Goal: Understand process/instructions: Learn how to perform a task or action

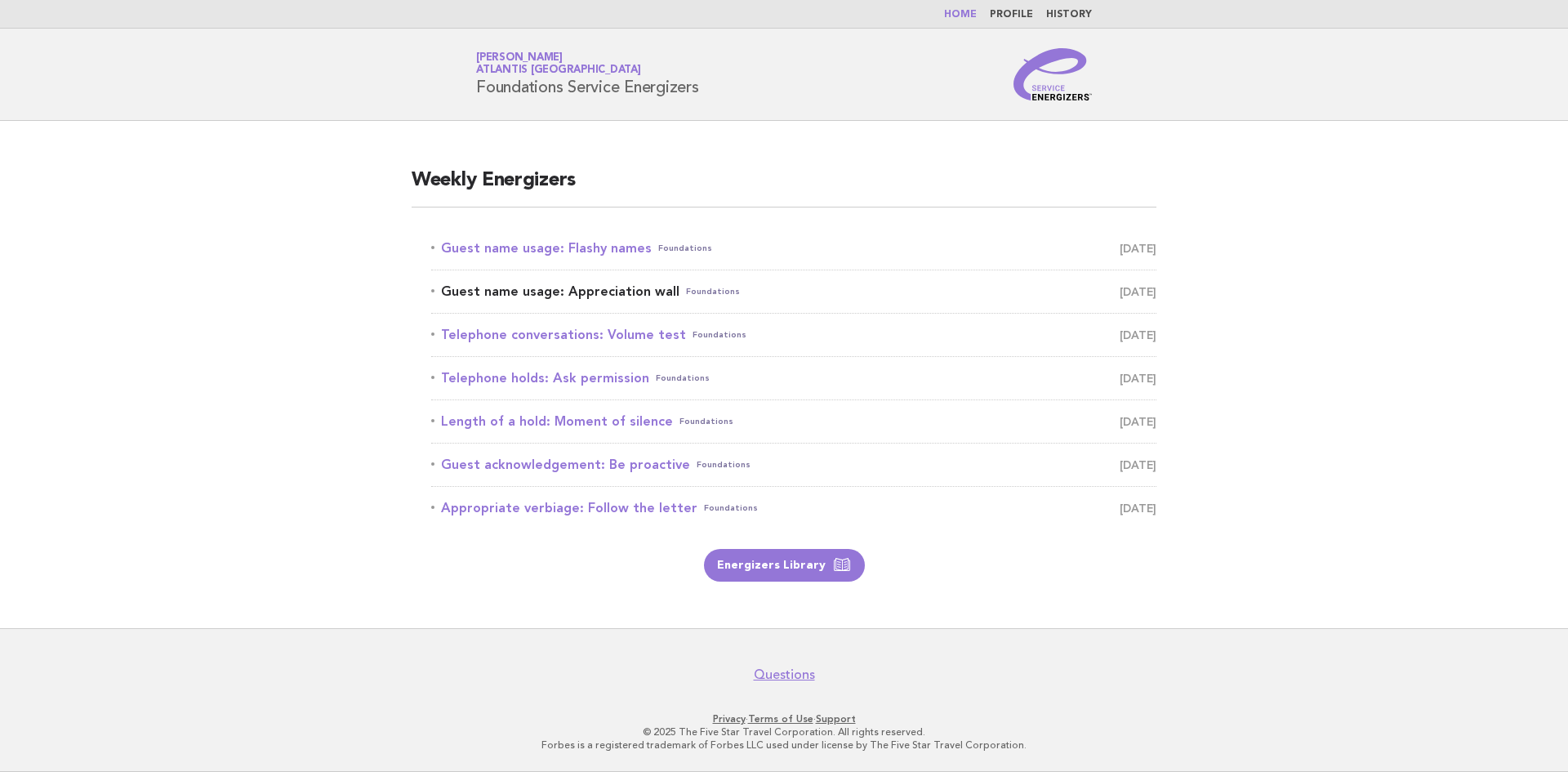
click at [606, 285] on link "Guest name usage: Appreciation wall Foundations August 18" at bounding box center [794, 291] width 726 height 23
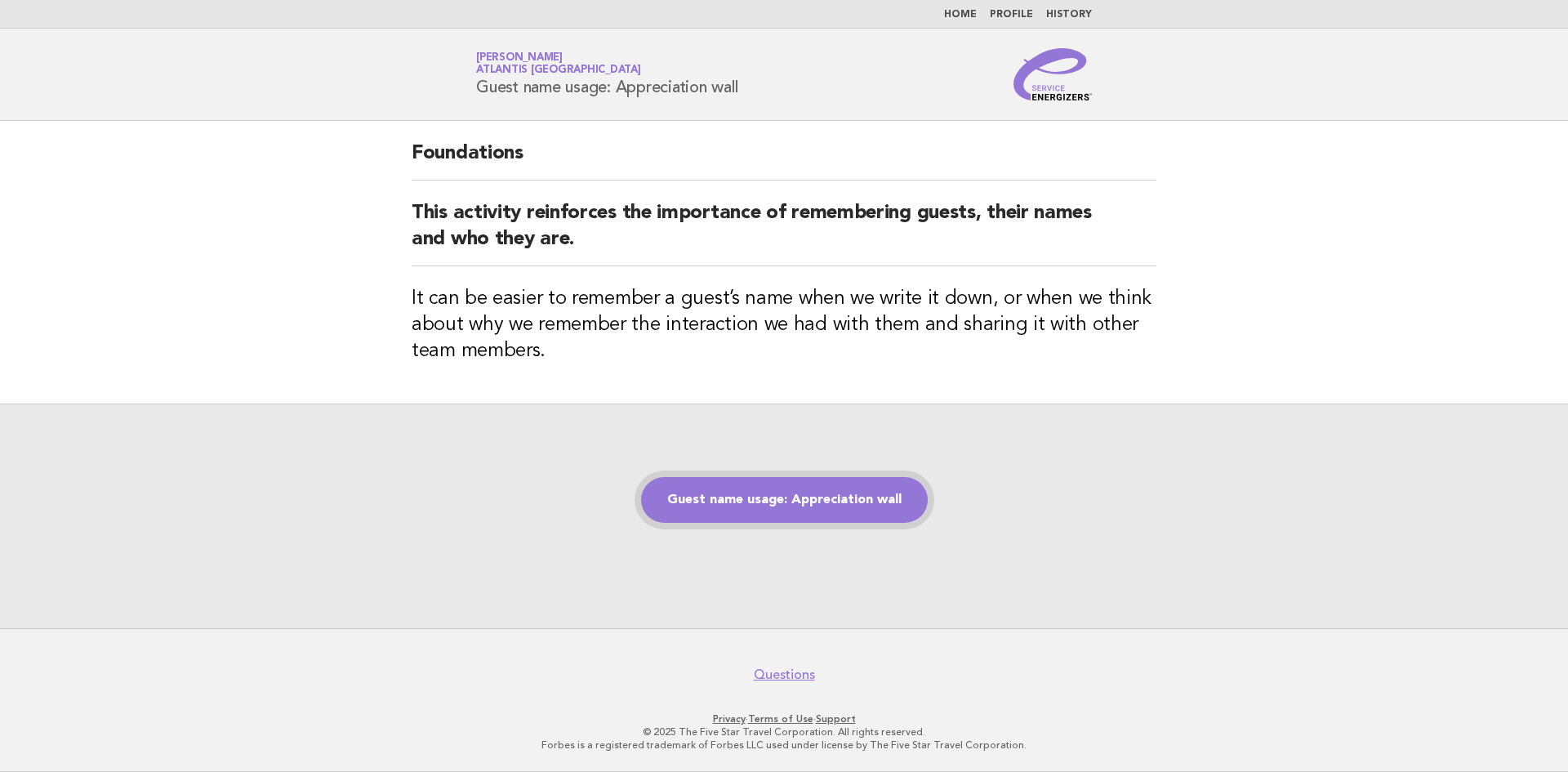
click at [804, 499] on link "Guest name usage: Appreciation wall" at bounding box center [785, 499] width 287 height 46
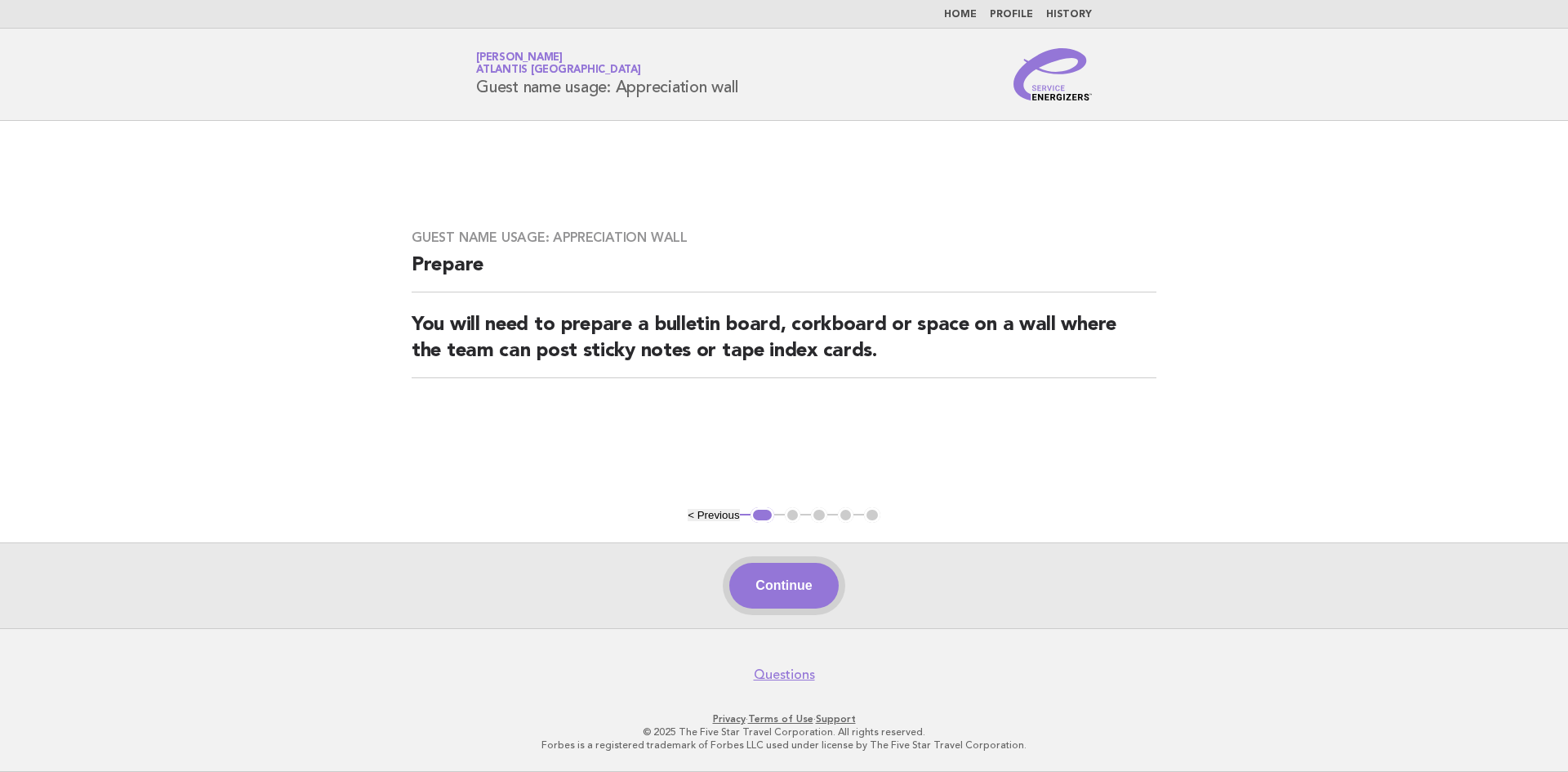
click at [776, 593] on button "Continue" at bounding box center [783, 586] width 109 height 46
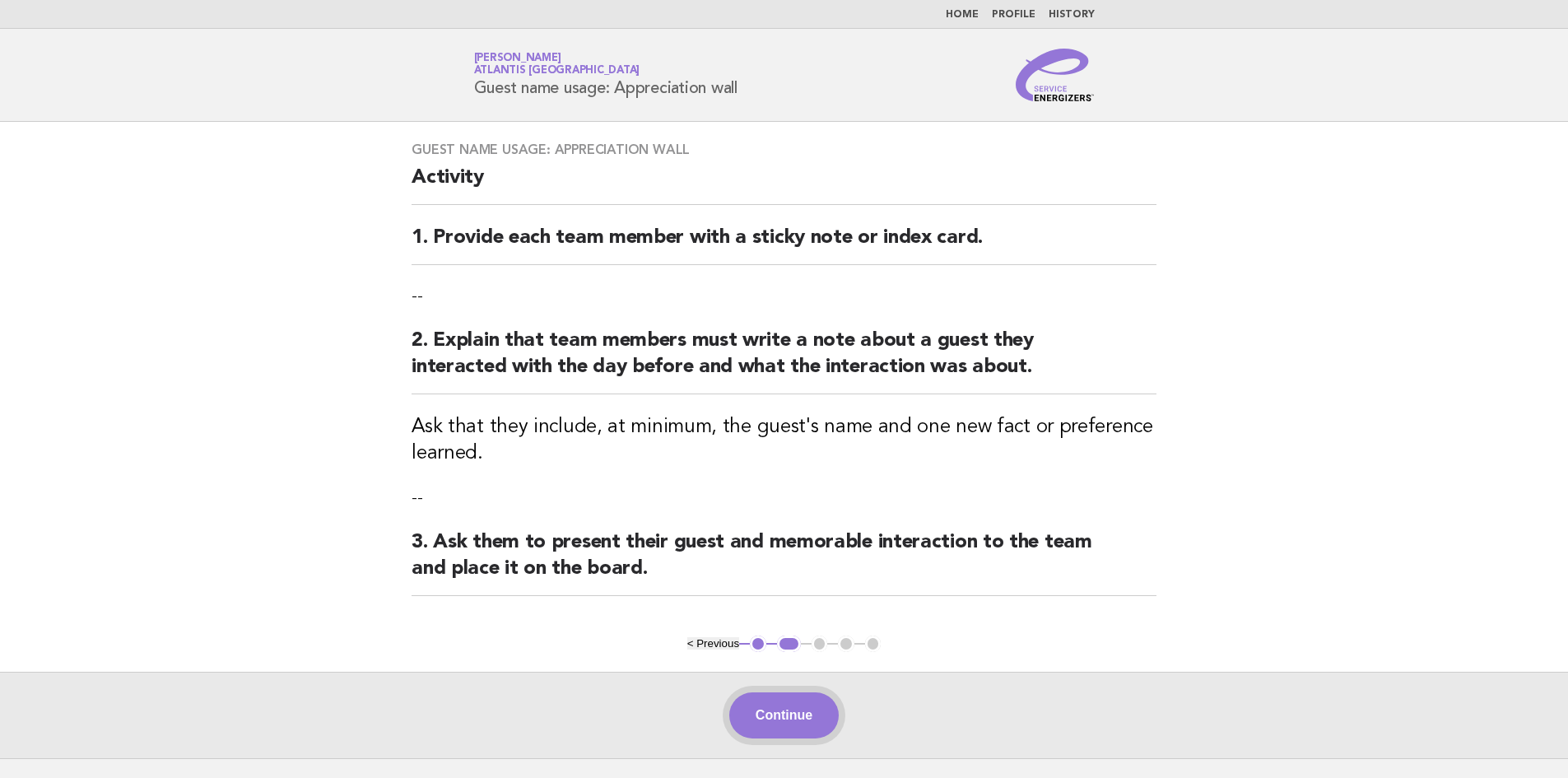
click at [788, 713] on button "Continue" at bounding box center [784, 715] width 110 height 46
